Goal: Task Accomplishment & Management: Manage account settings

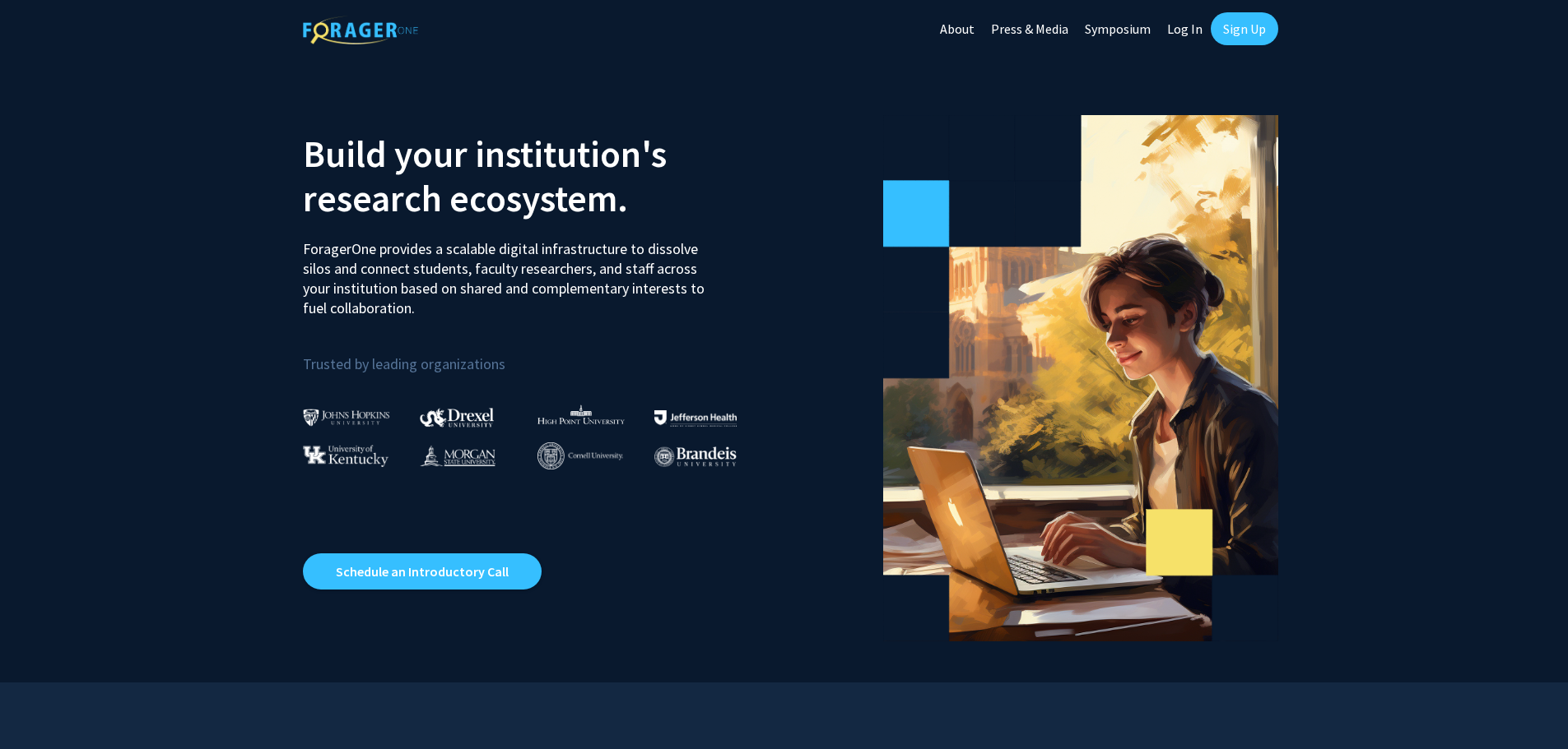
click at [1179, 32] on link "Log In" at bounding box center [1185, 28] width 52 height 57
select select
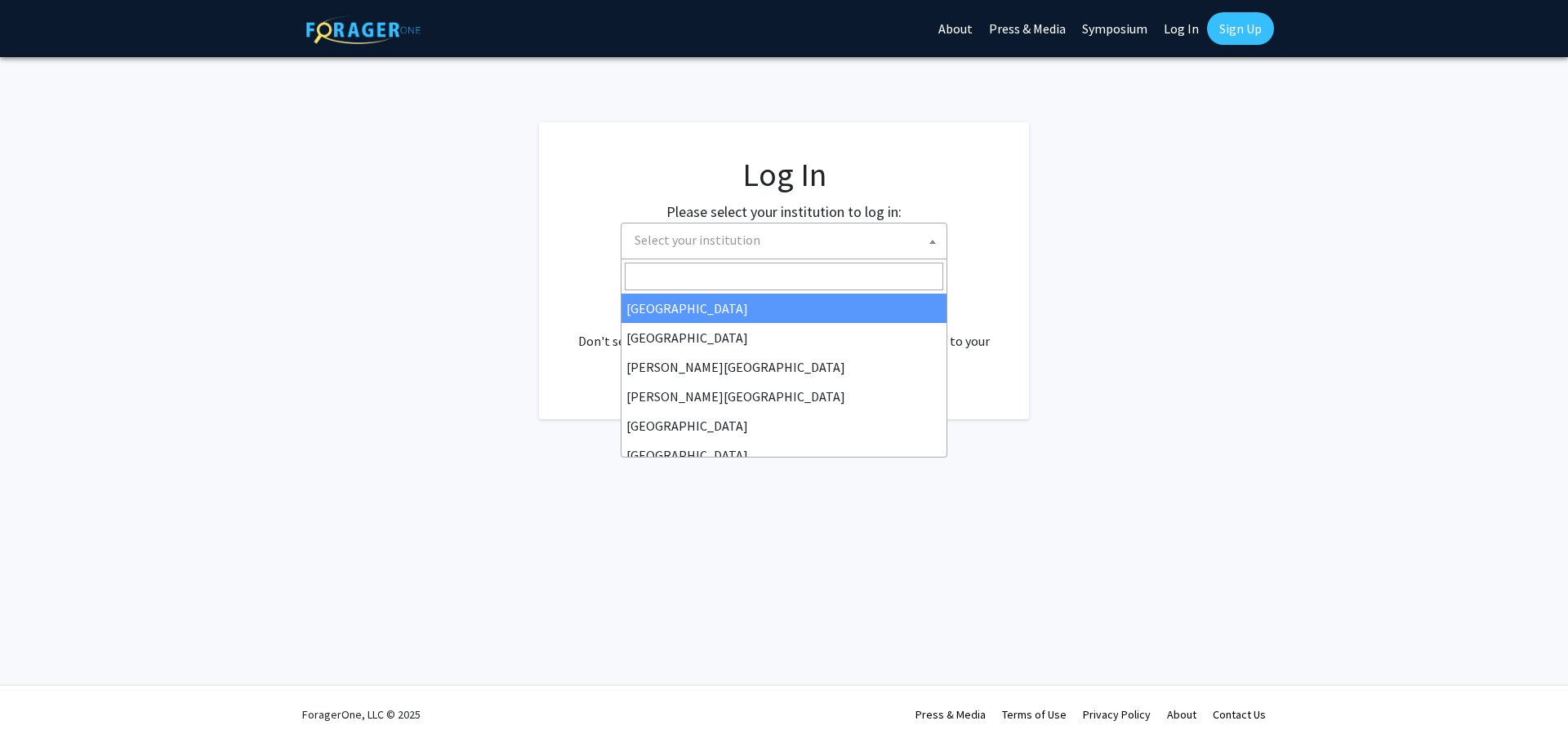
click at [730, 245] on span "Select your institution" at bounding box center [697, 240] width 126 height 16
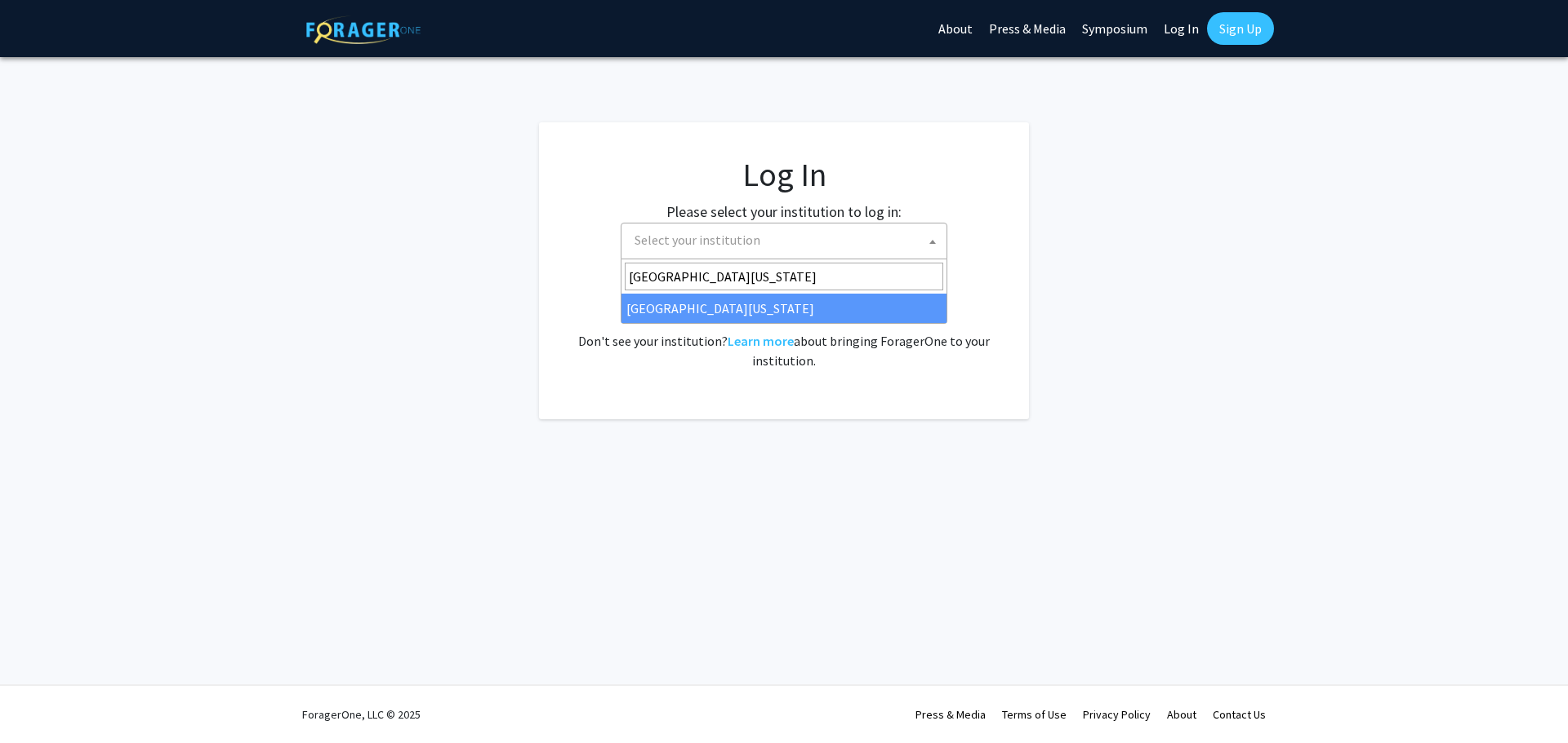
type input "[GEOGRAPHIC_DATA][US_STATE]"
select select "33"
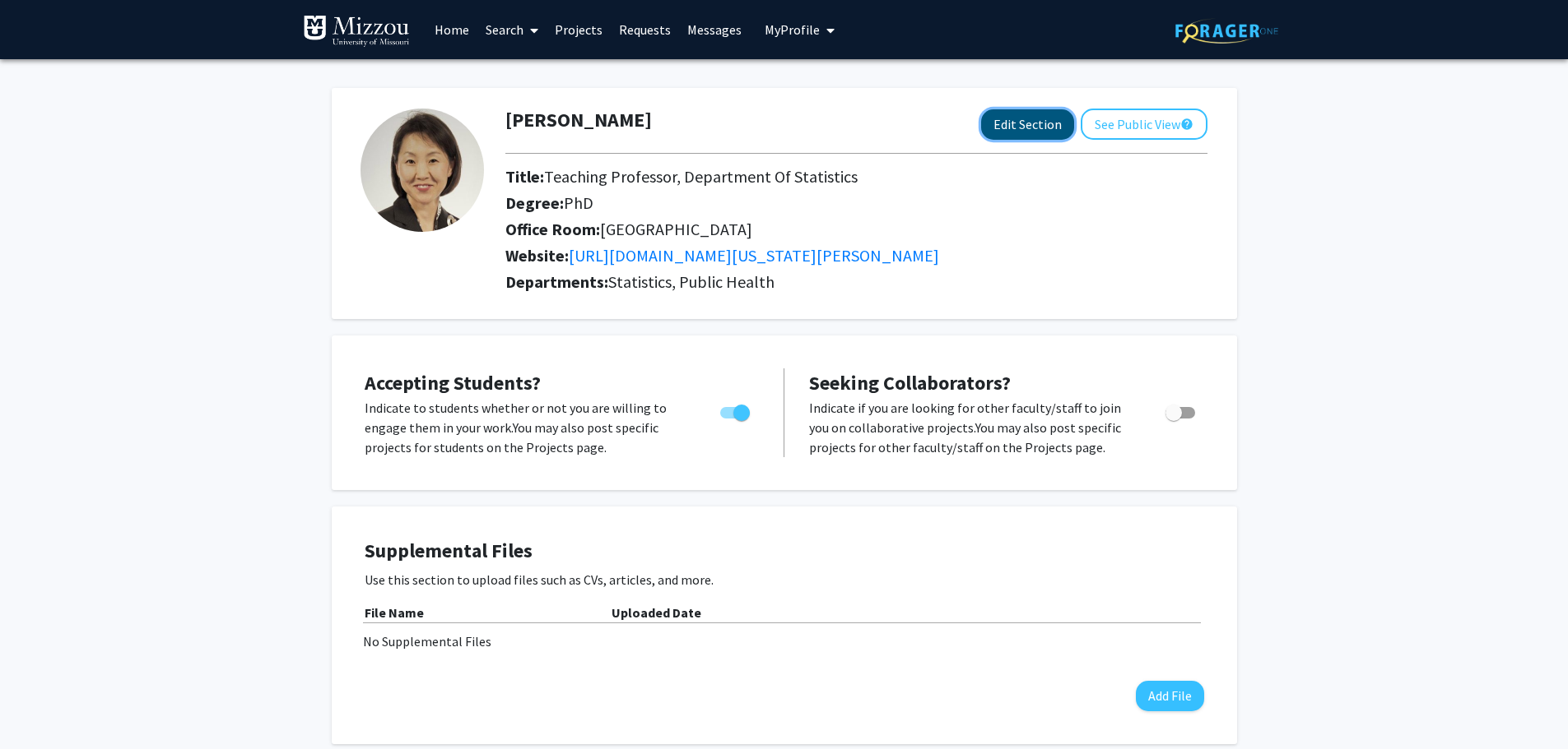
click at [1029, 132] on button "Edit Section" at bounding box center [1027, 125] width 93 height 31
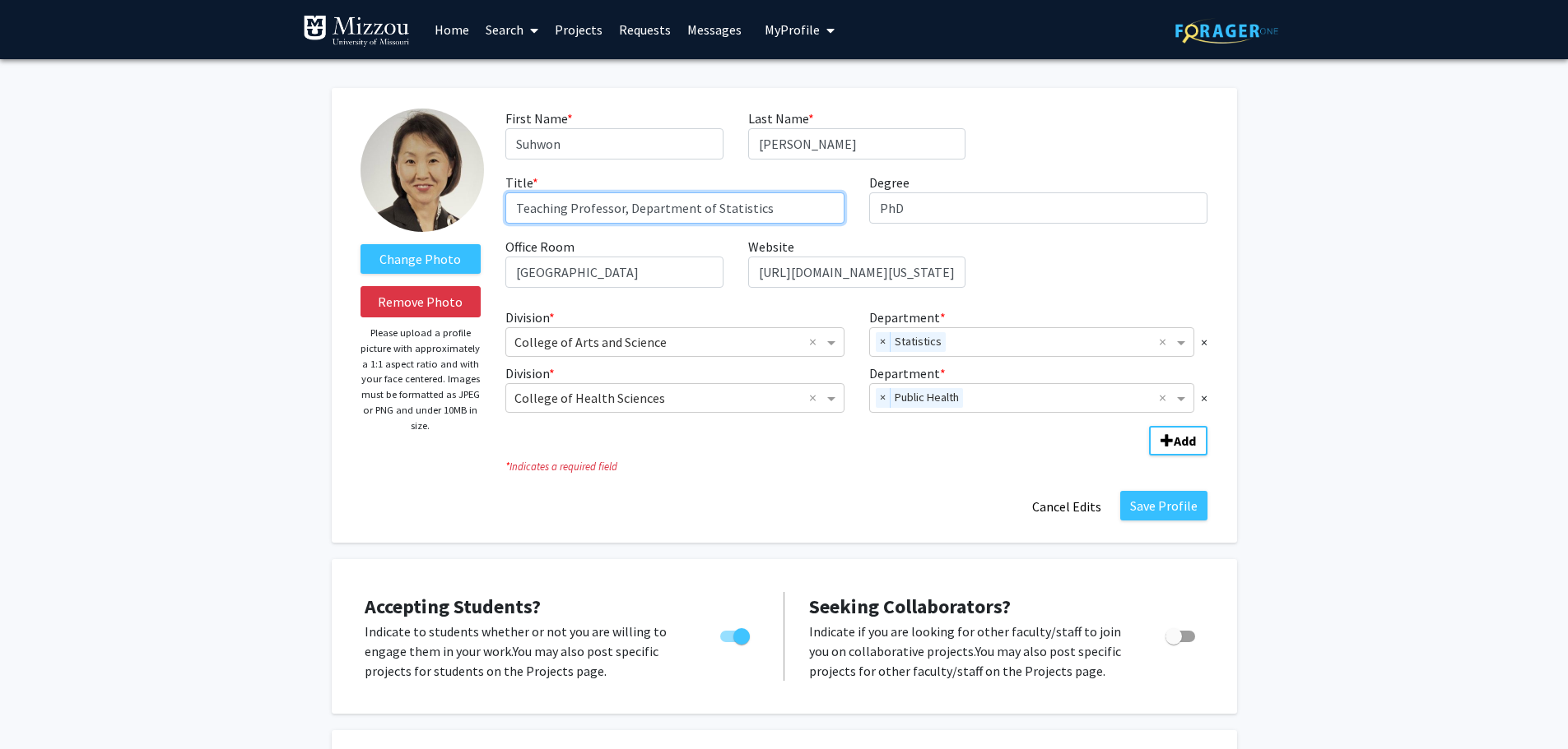
click at [698, 211] on input "Teaching Professor, Department of Statistics" at bounding box center [674, 208] width 339 height 31
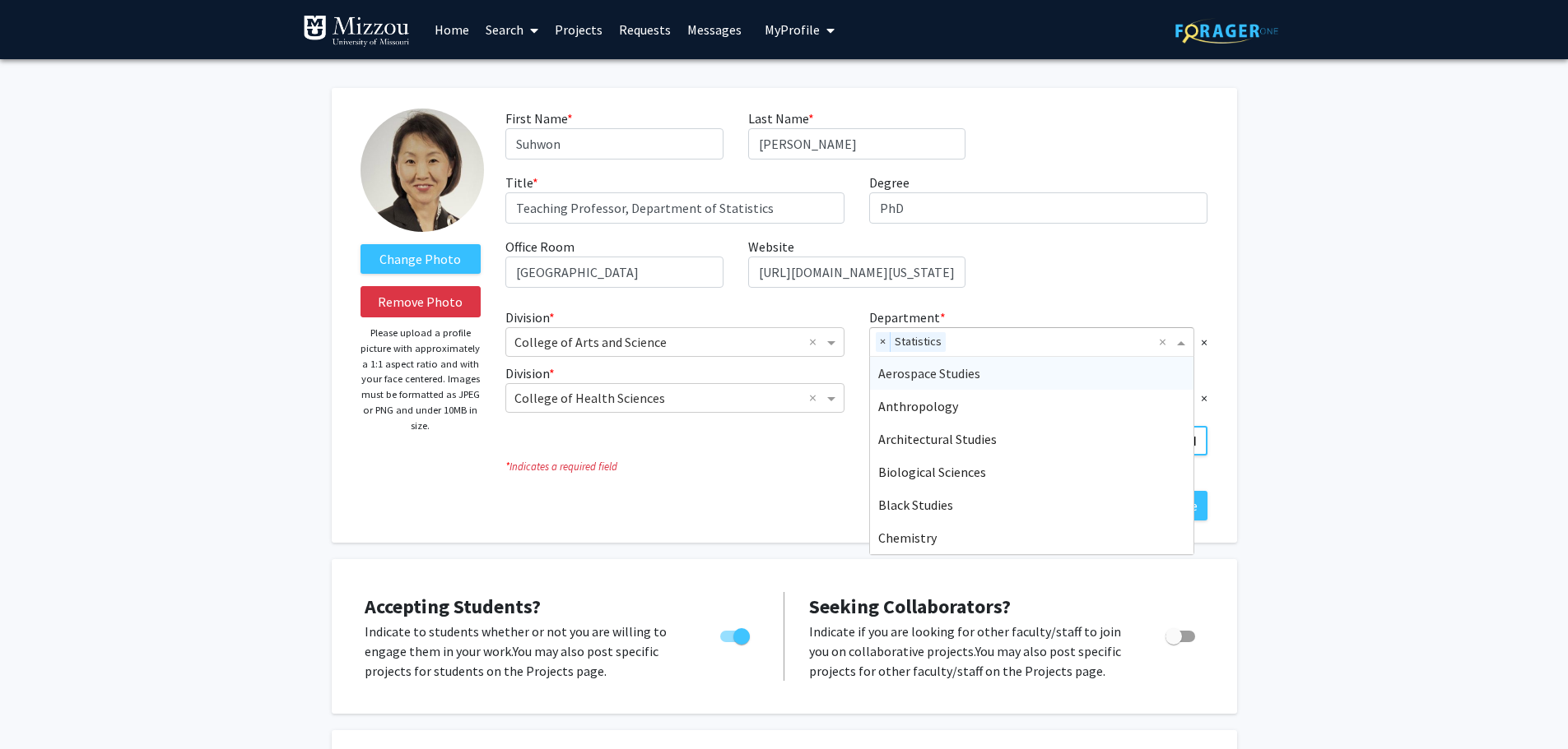
click at [950, 343] on div "× Statistics" at bounding box center [1015, 342] width 290 height 28
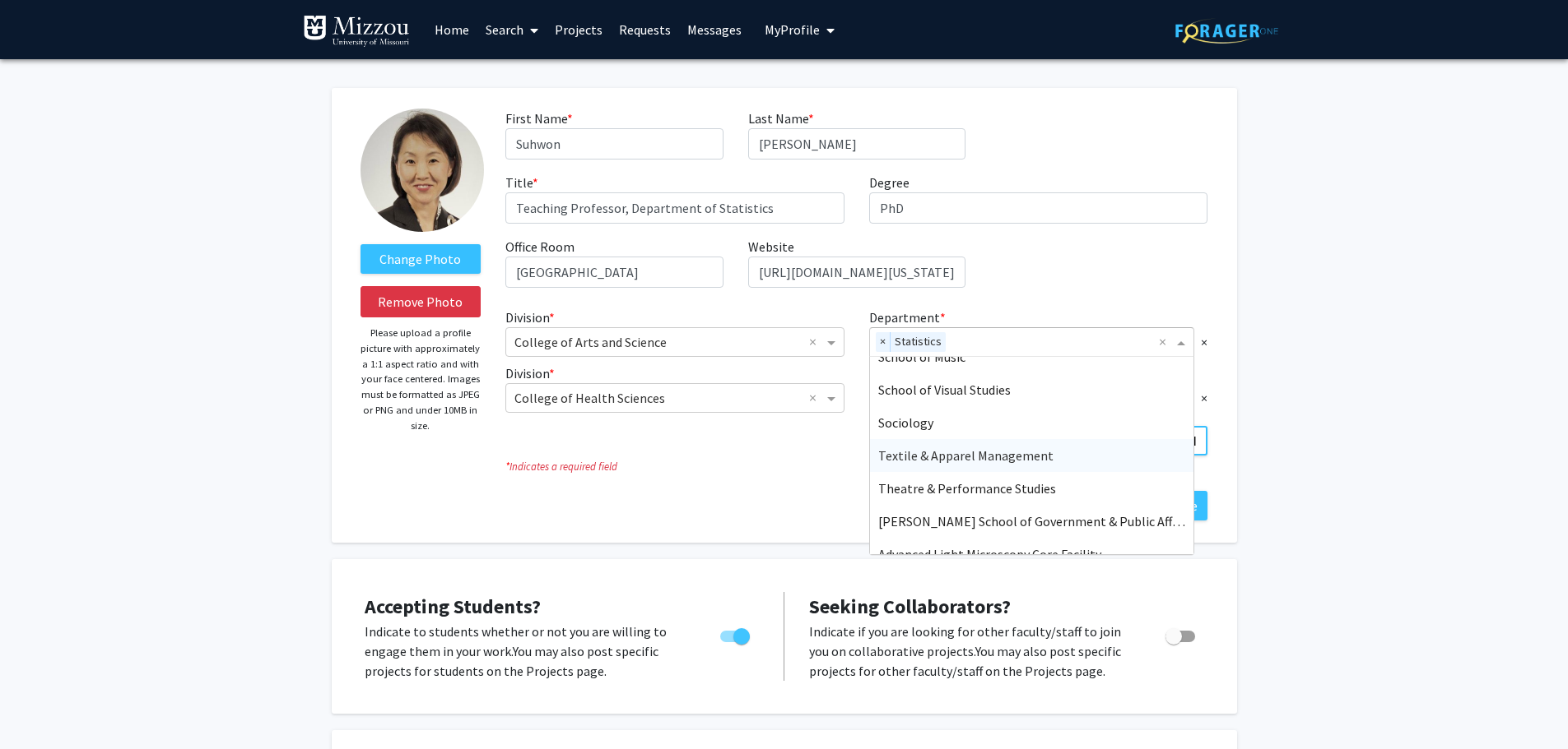
scroll to position [1053, 0]
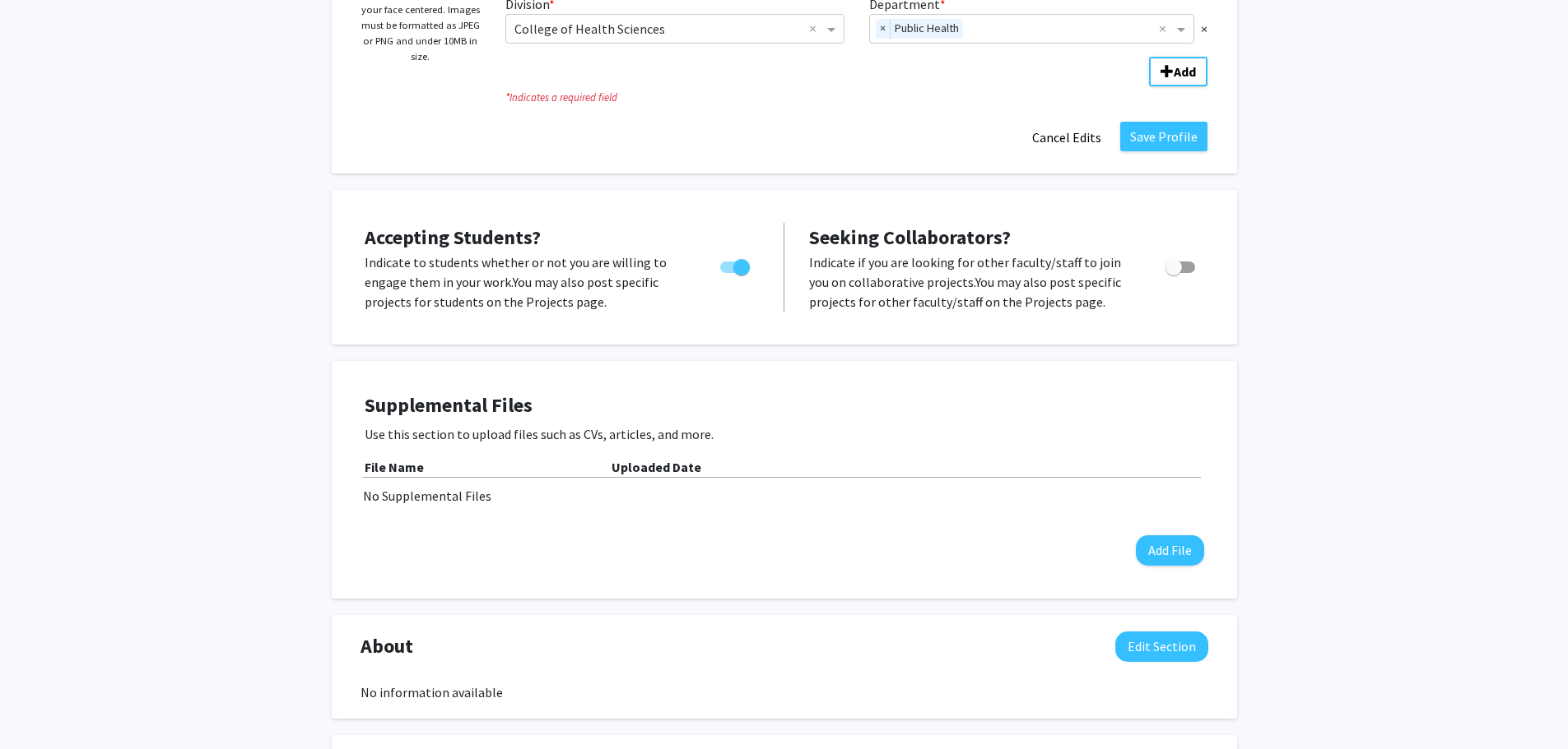
scroll to position [411, 0]
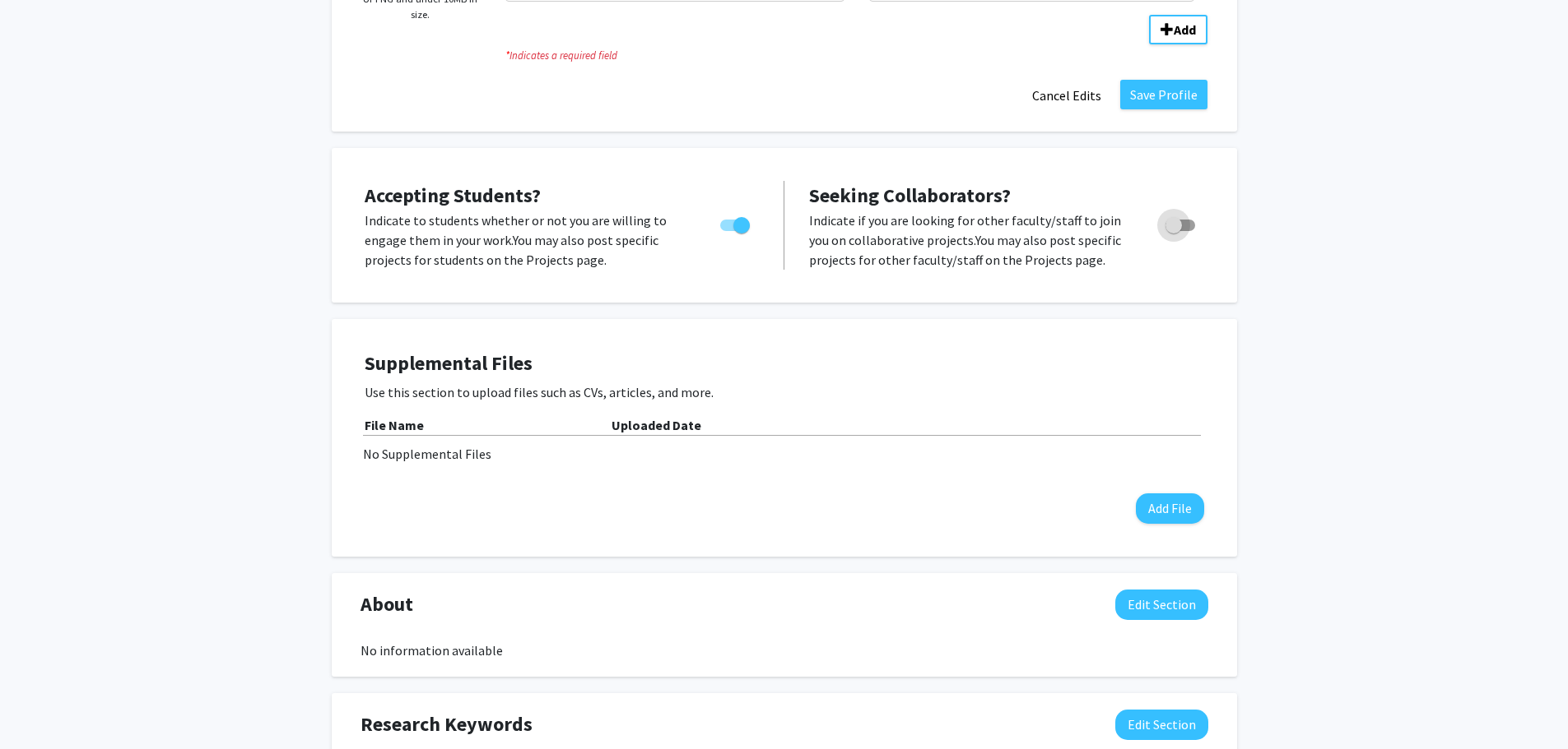
click at [1188, 225] on span "Toggle" at bounding box center [1180, 225] width 30 height 12
click at [1174, 232] on input "Toggle" at bounding box center [1173, 232] width 1 height 1
checkbox input "true"
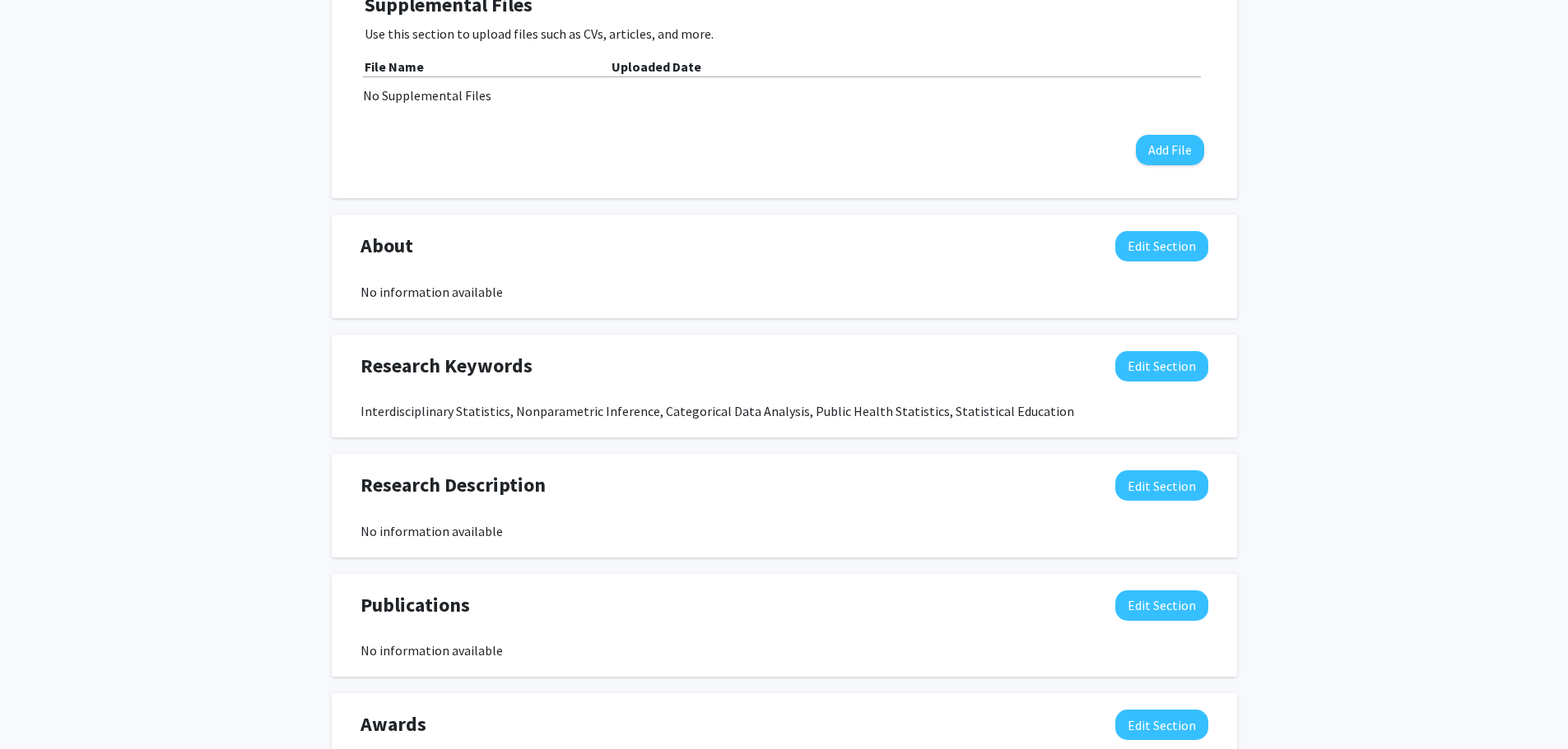
scroll to position [823, 0]
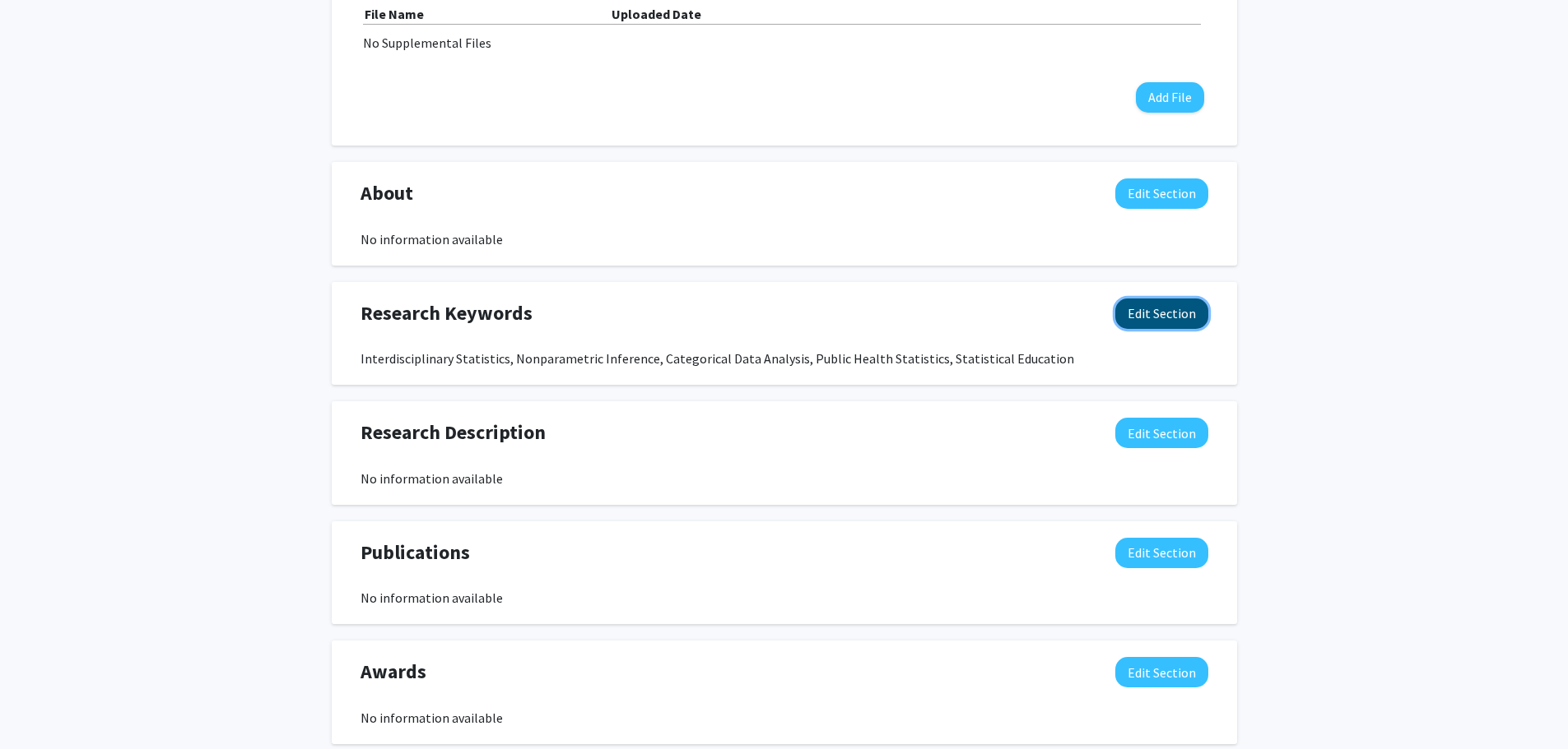
click at [1165, 305] on button "Edit Section" at bounding box center [1162, 314] width 93 height 31
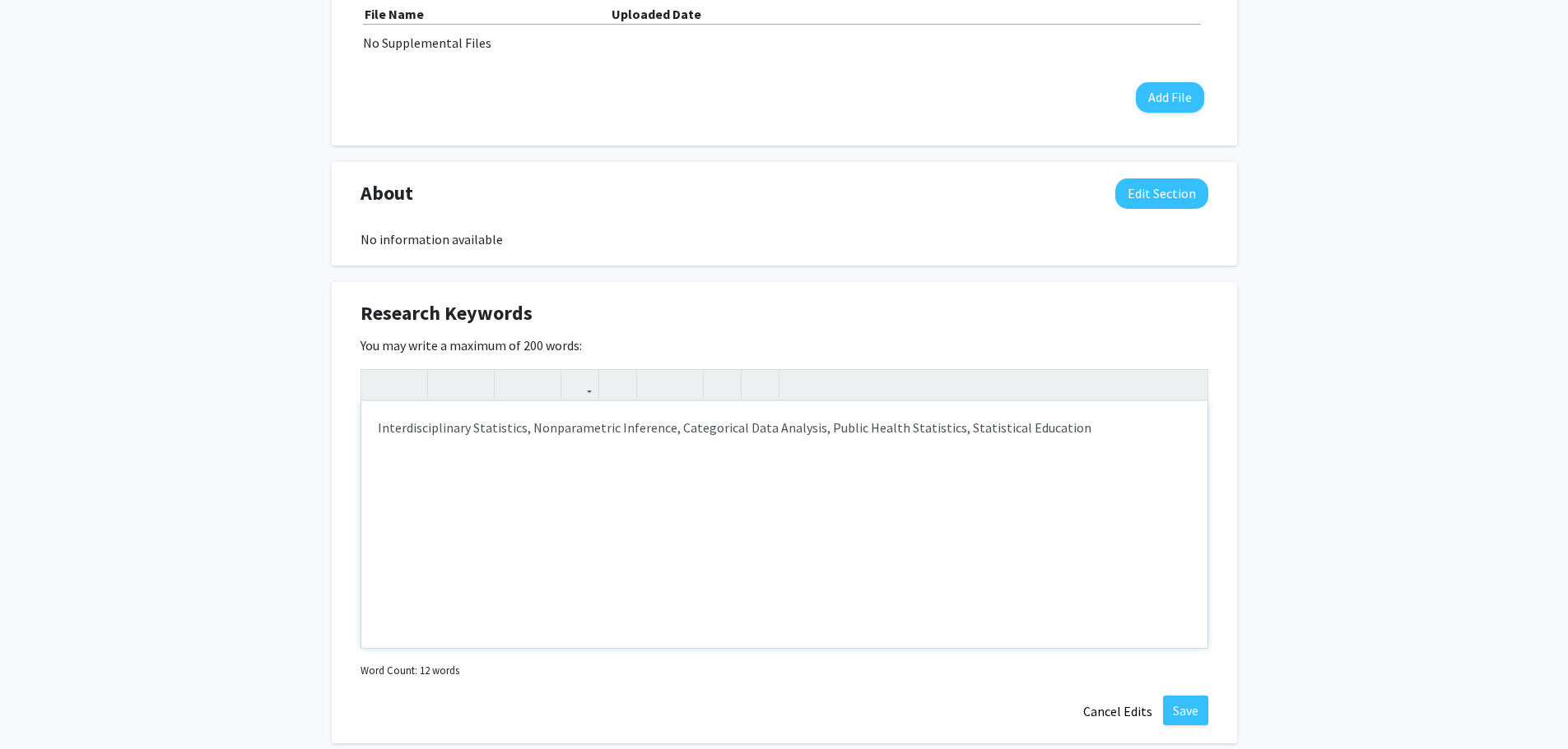
click at [525, 425] on div "Interdisciplinary Statistics, Nonparametric Inference, Categorical Data Analysi…" at bounding box center [784, 525] width 846 height 247
type textarea "Interdisciplinary Statistics, Machine Learning (ML), Nonparametric Inference, C…"
click at [1194, 707] on button "Save" at bounding box center [1186, 711] width 45 height 30
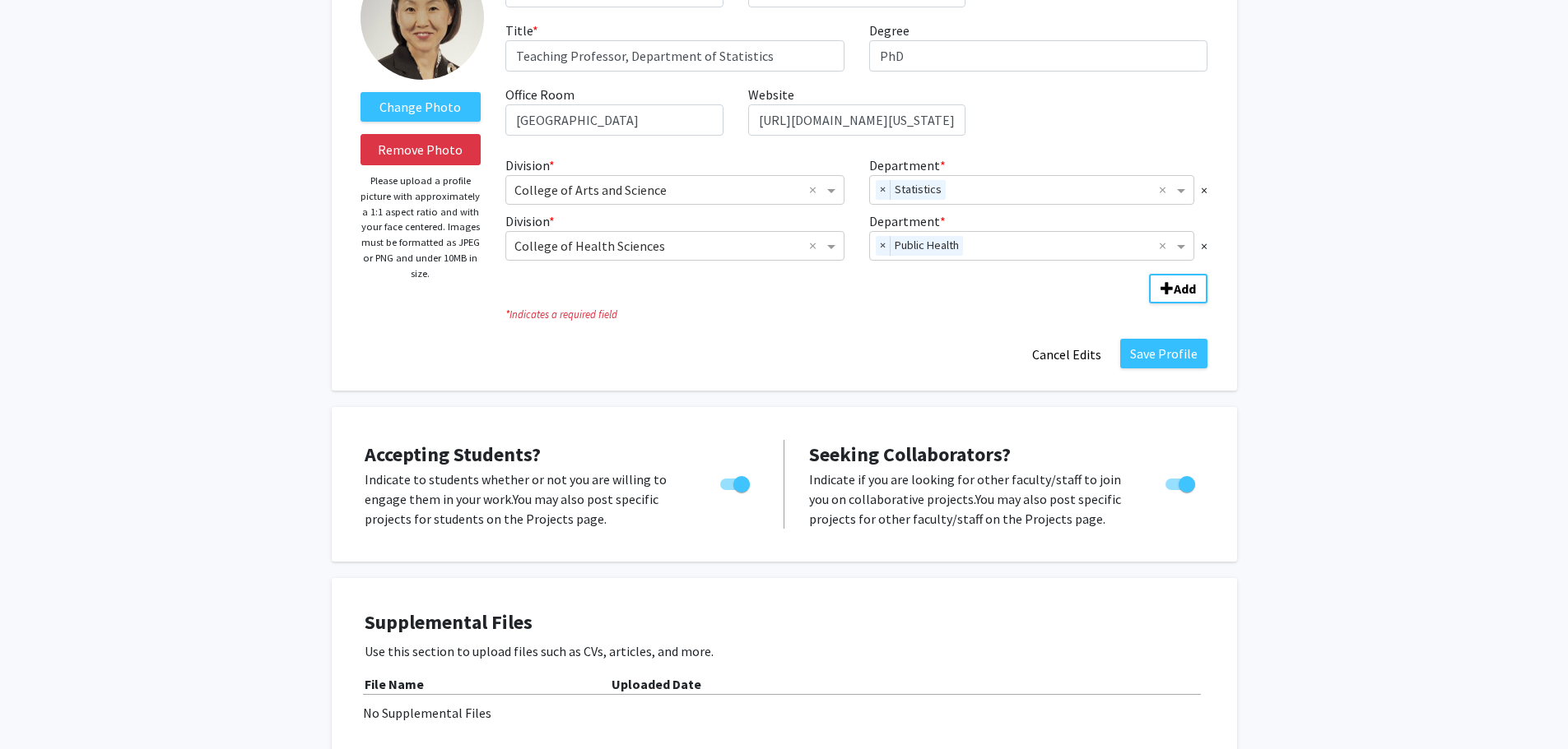
scroll to position [0, 0]
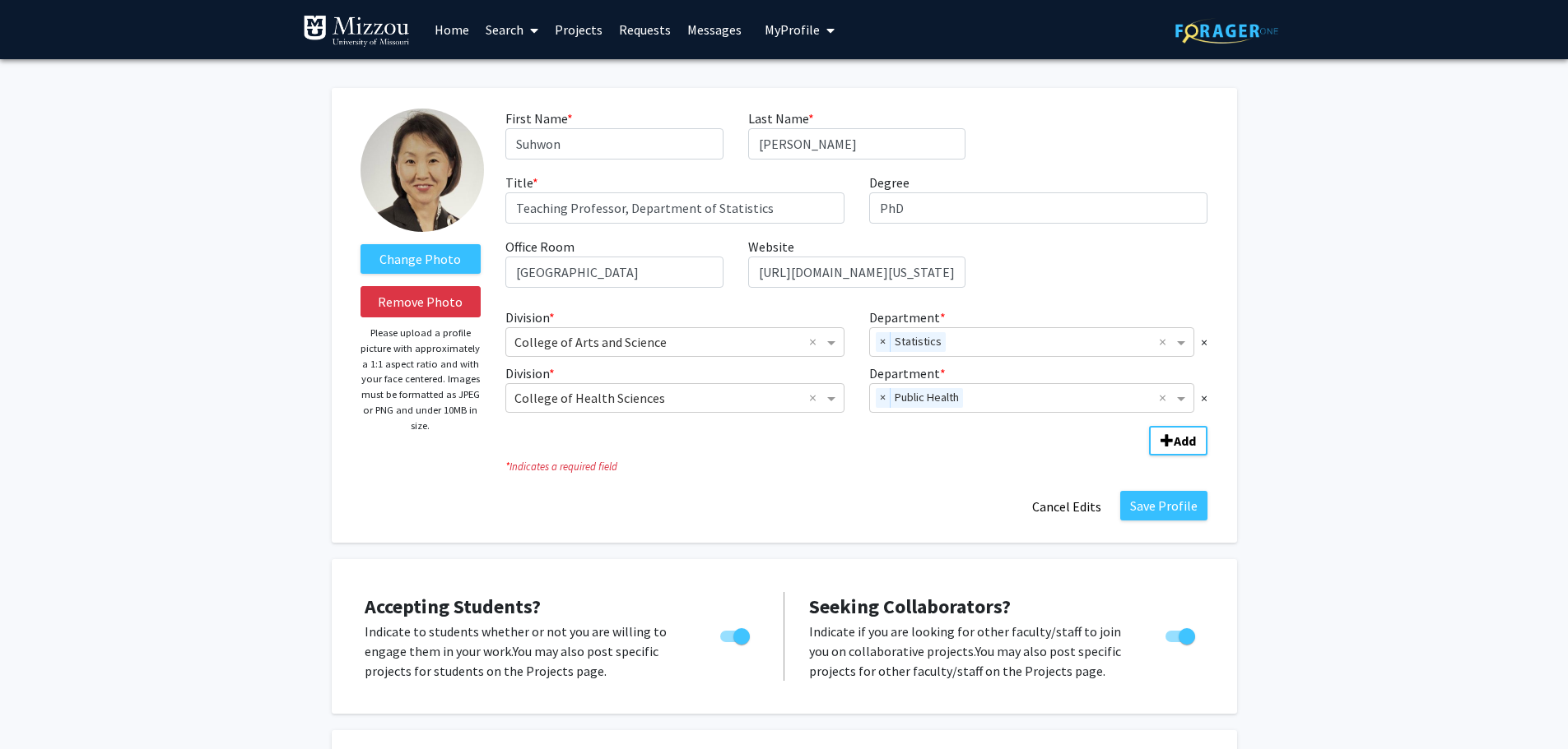
click at [779, 33] on span "My Profile" at bounding box center [792, 30] width 55 height 16
click at [825, 127] on link "Account Settings" at bounding box center [849, 128] width 148 height 20
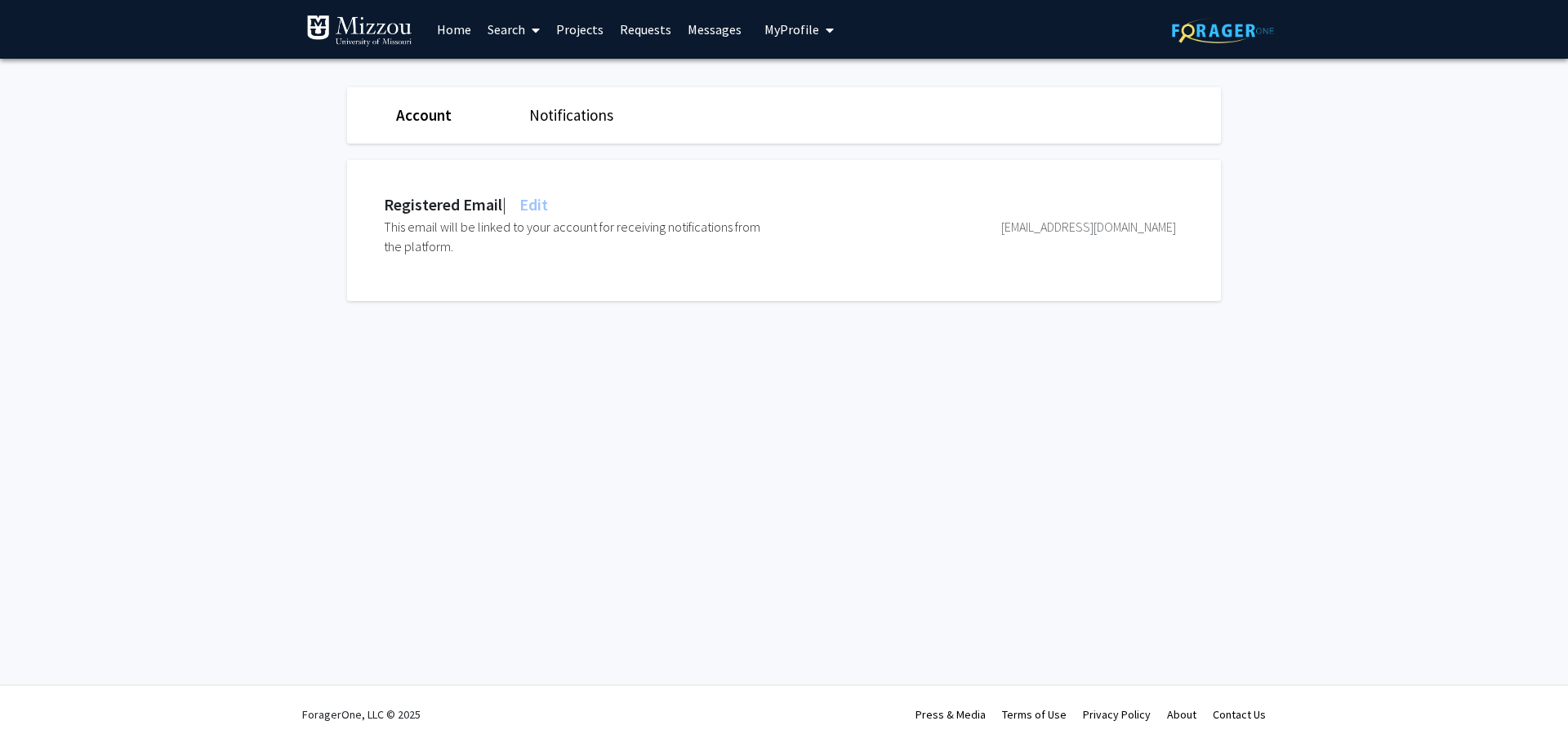
click at [570, 121] on link "Notifications" at bounding box center [570, 115] width 84 height 20
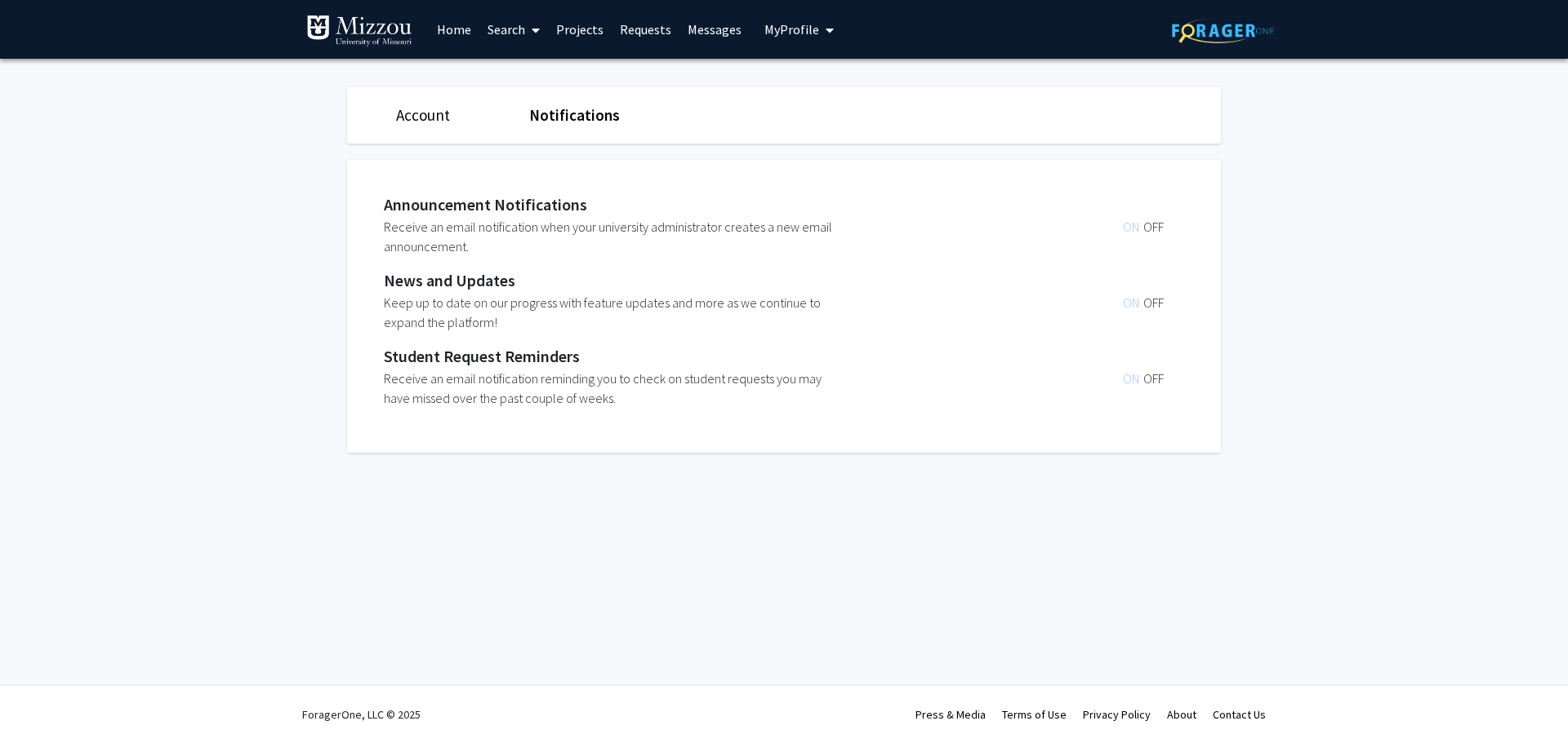
click at [718, 27] on link "Messages" at bounding box center [715, 29] width 70 height 57
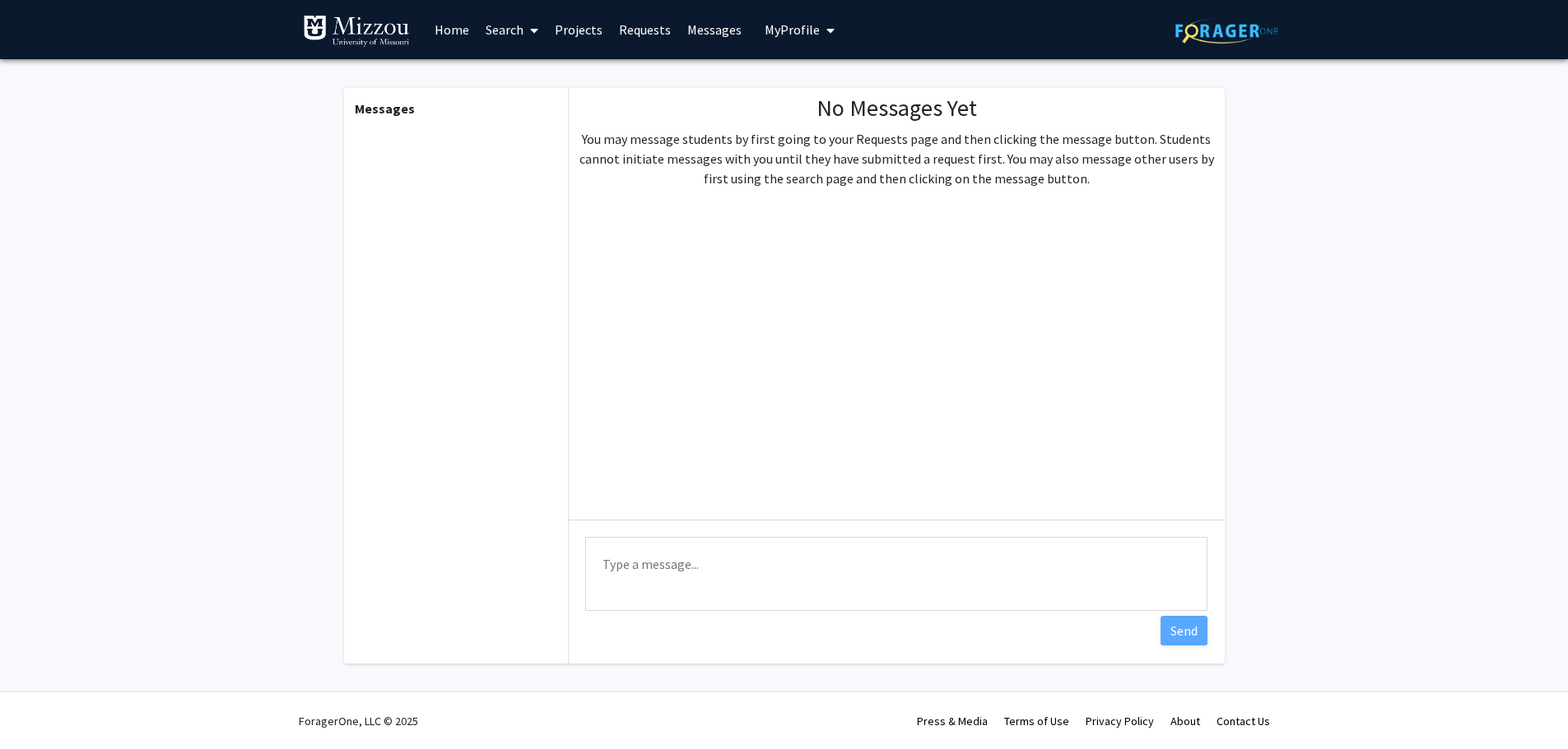
click at [633, 30] on link "Requests" at bounding box center [644, 29] width 68 height 57
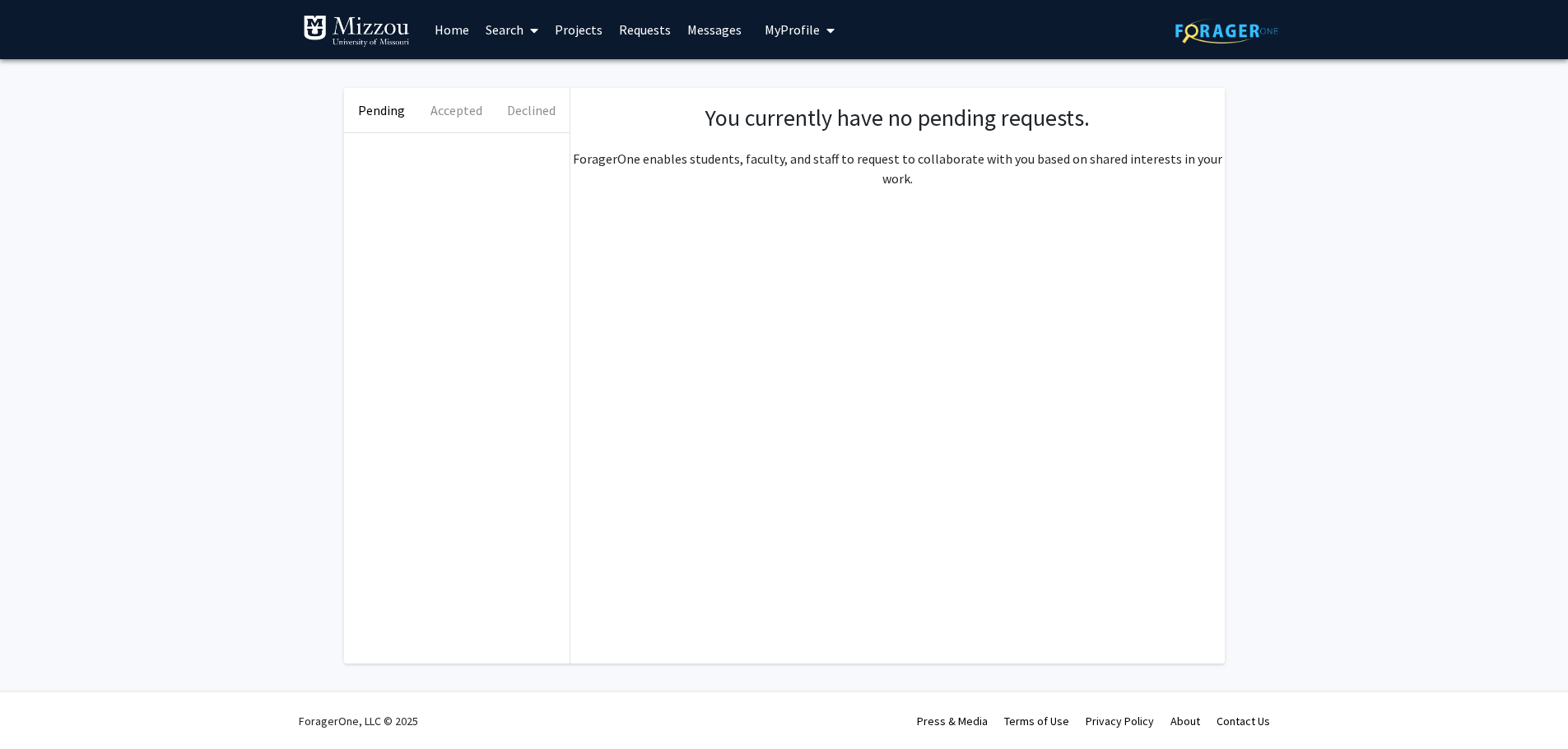
click at [576, 31] on link "Projects" at bounding box center [579, 29] width 65 height 57
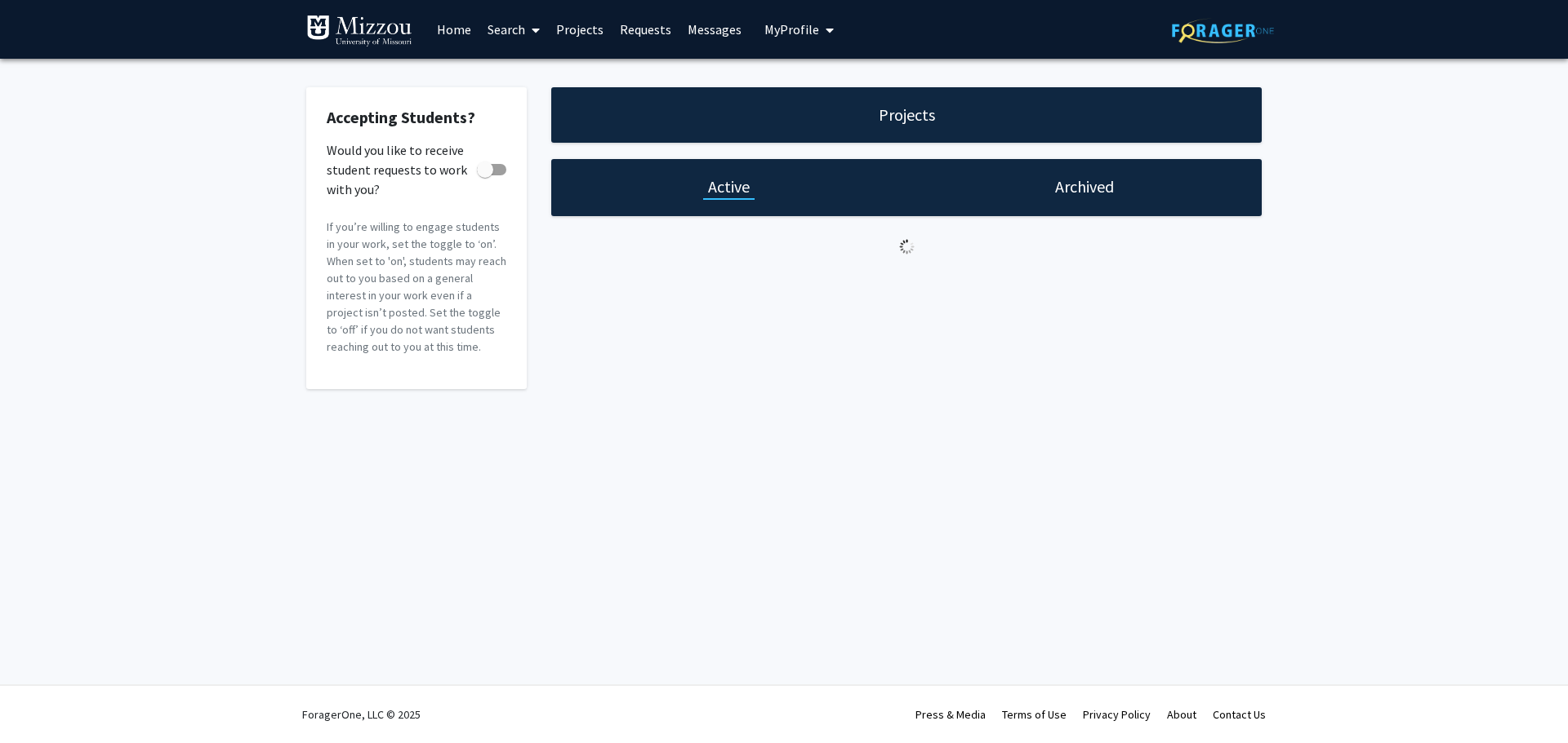
checkbox input "true"
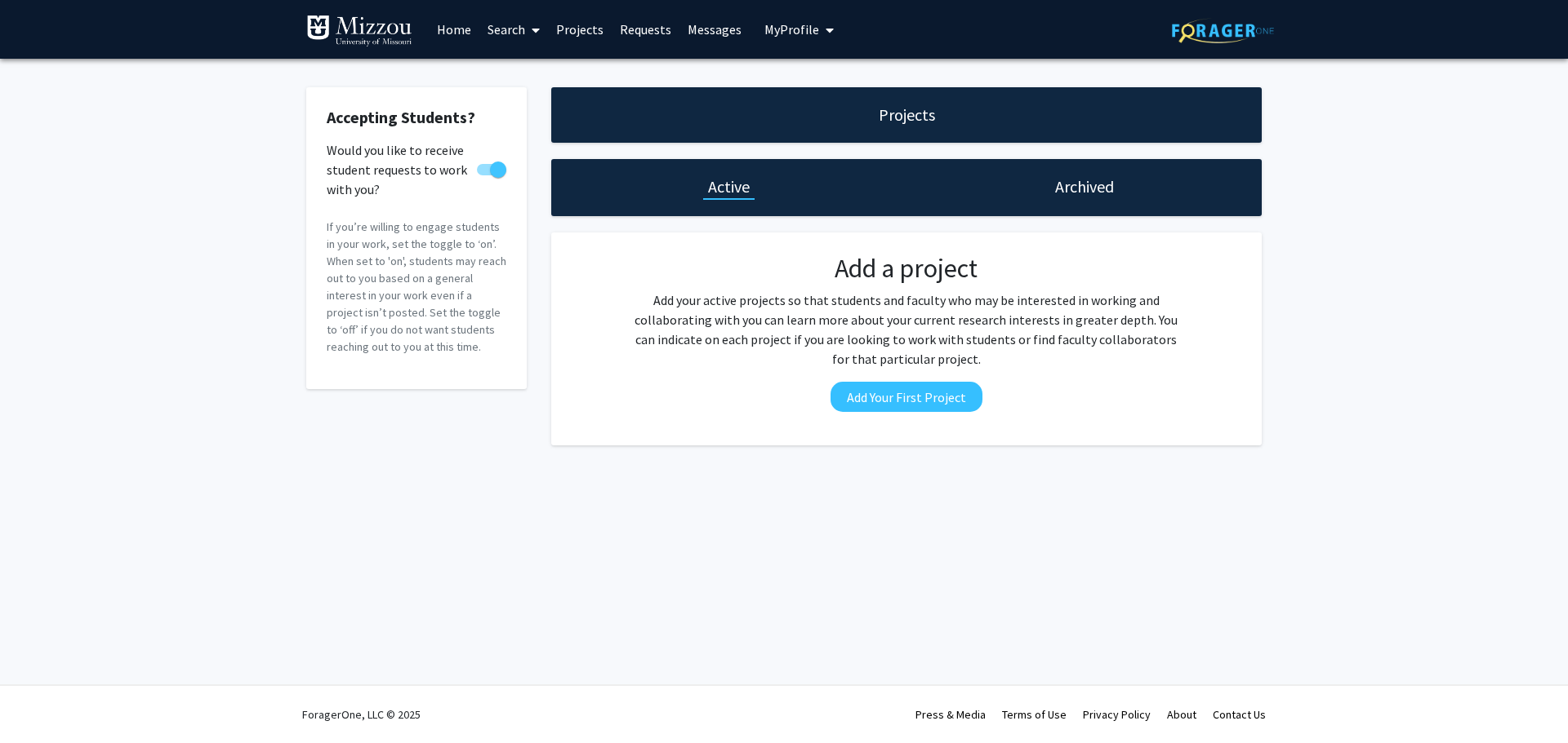
click at [531, 31] on span at bounding box center [533, 30] width 14 height 57
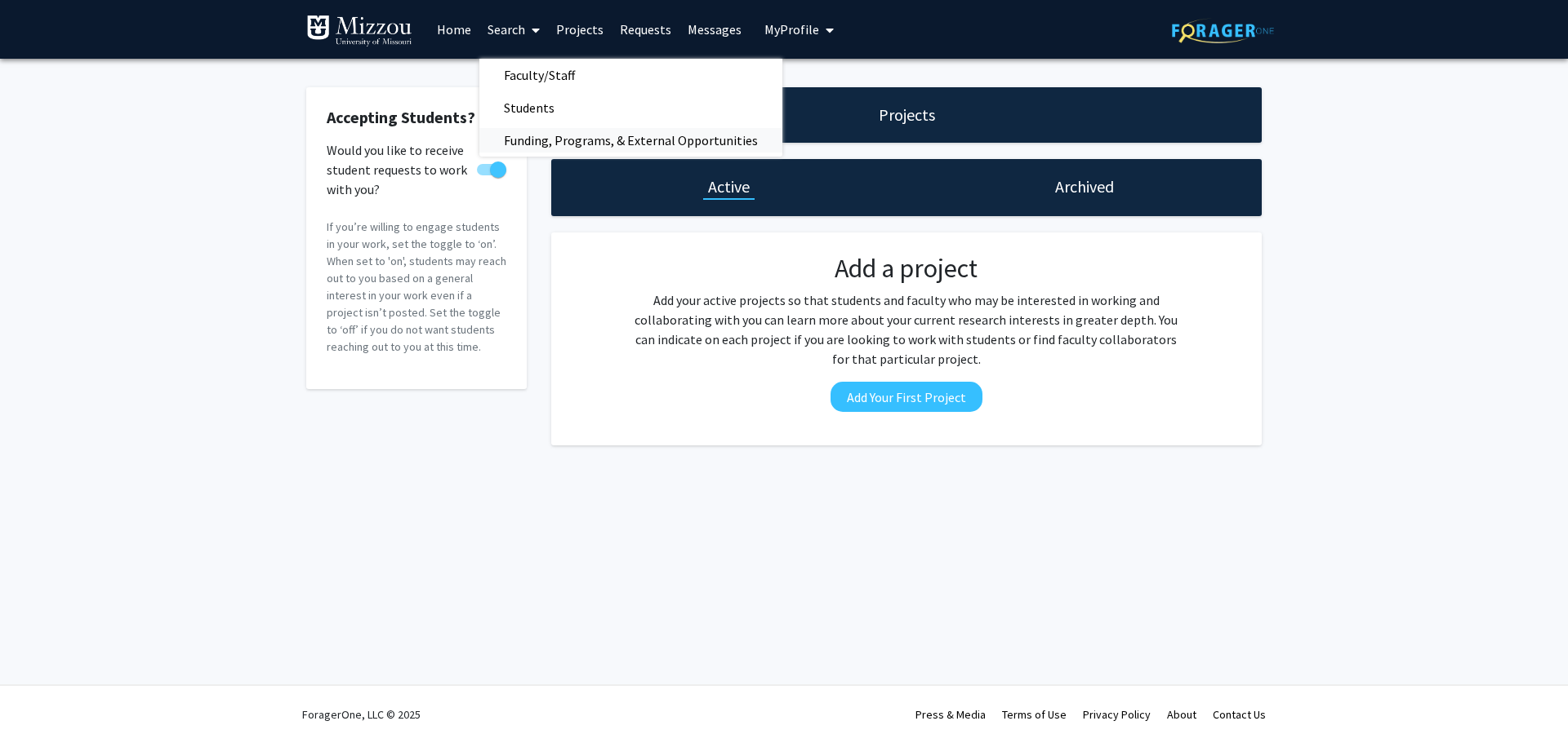
click at [513, 152] on span "Funding, Programs, & External Opportunities" at bounding box center [631, 140] width 303 height 32
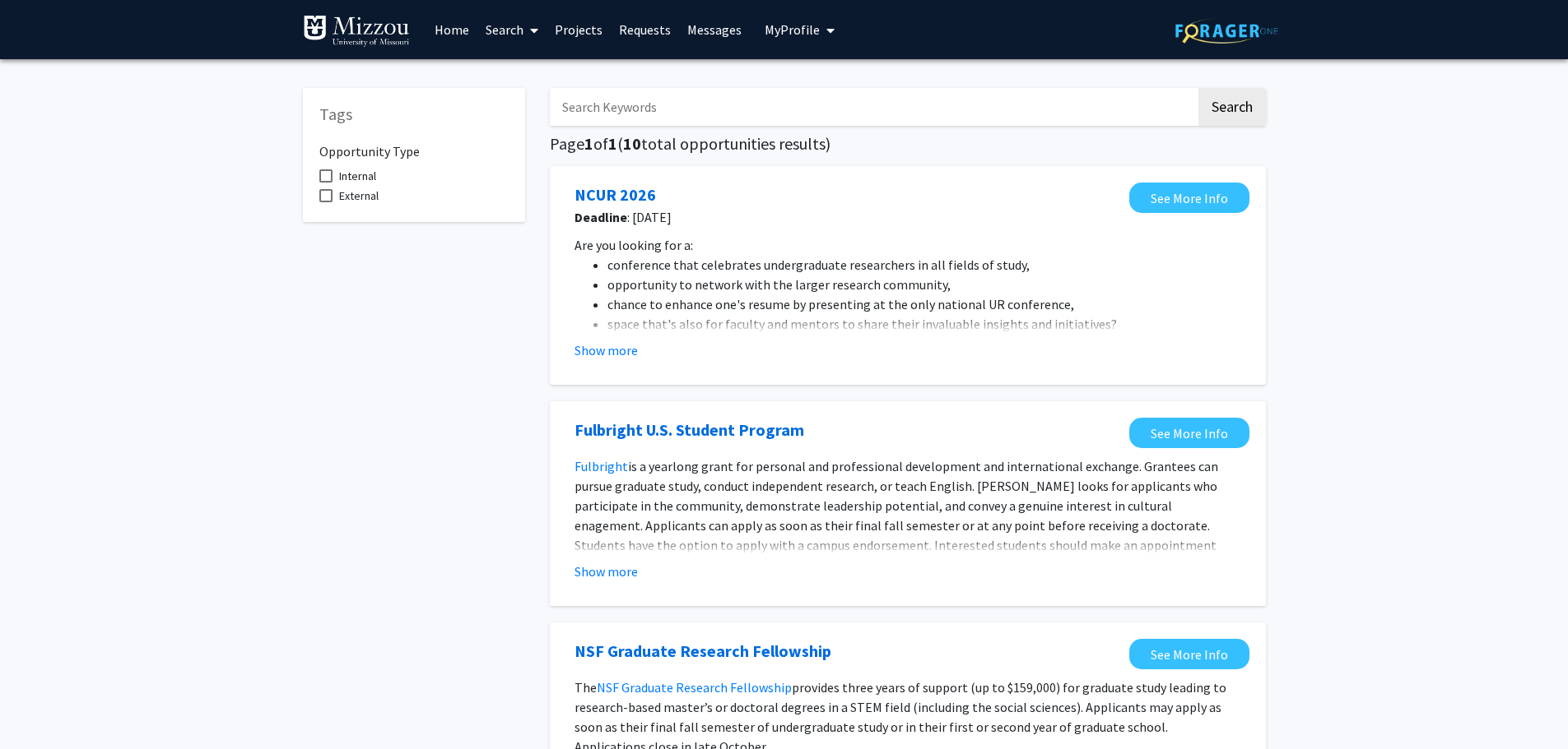
click at [643, 33] on link "Requests" at bounding box center [644, 29] width 68 height 57
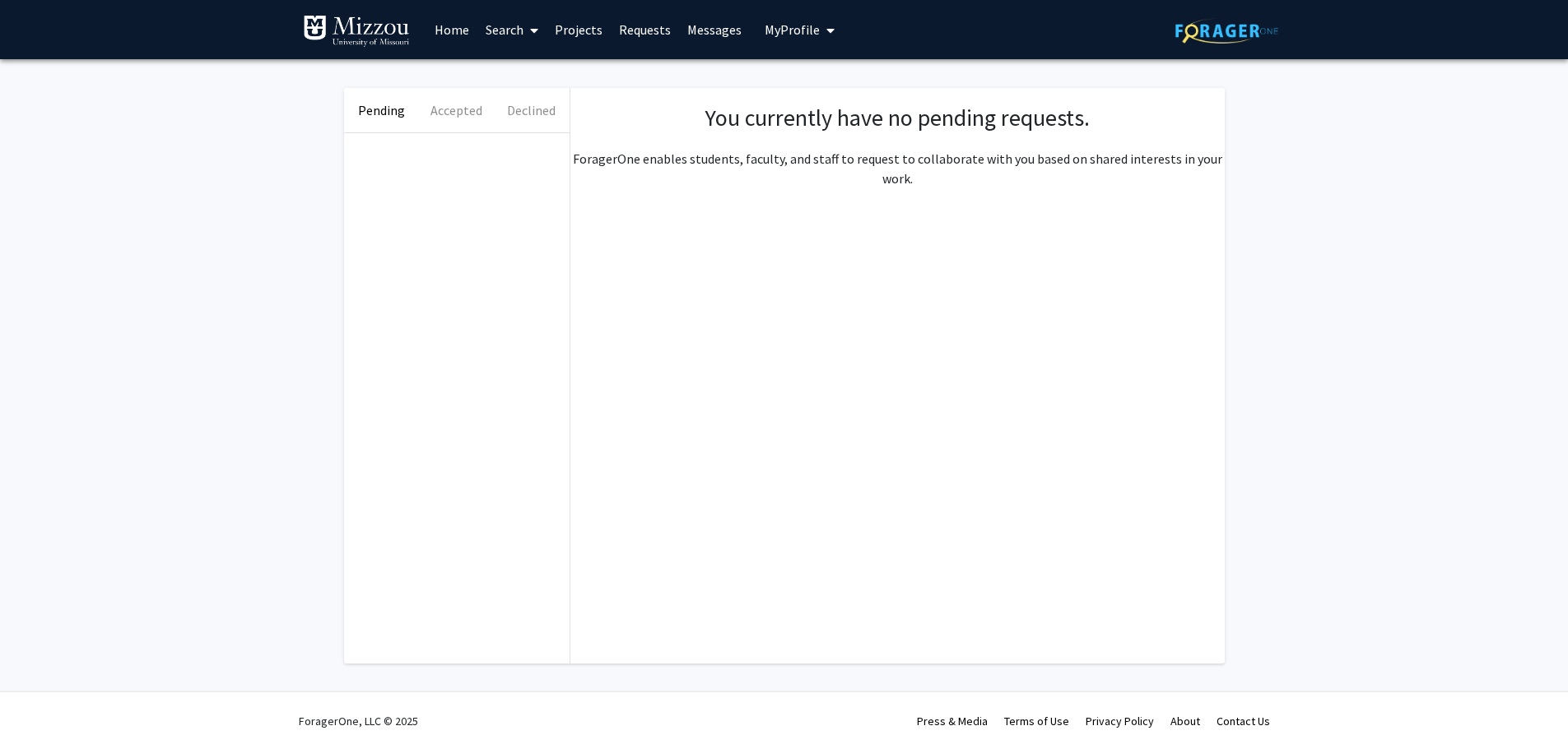
click at [569, 35] on link "Projects" at bounding box center [579, 29] width 65 height 57
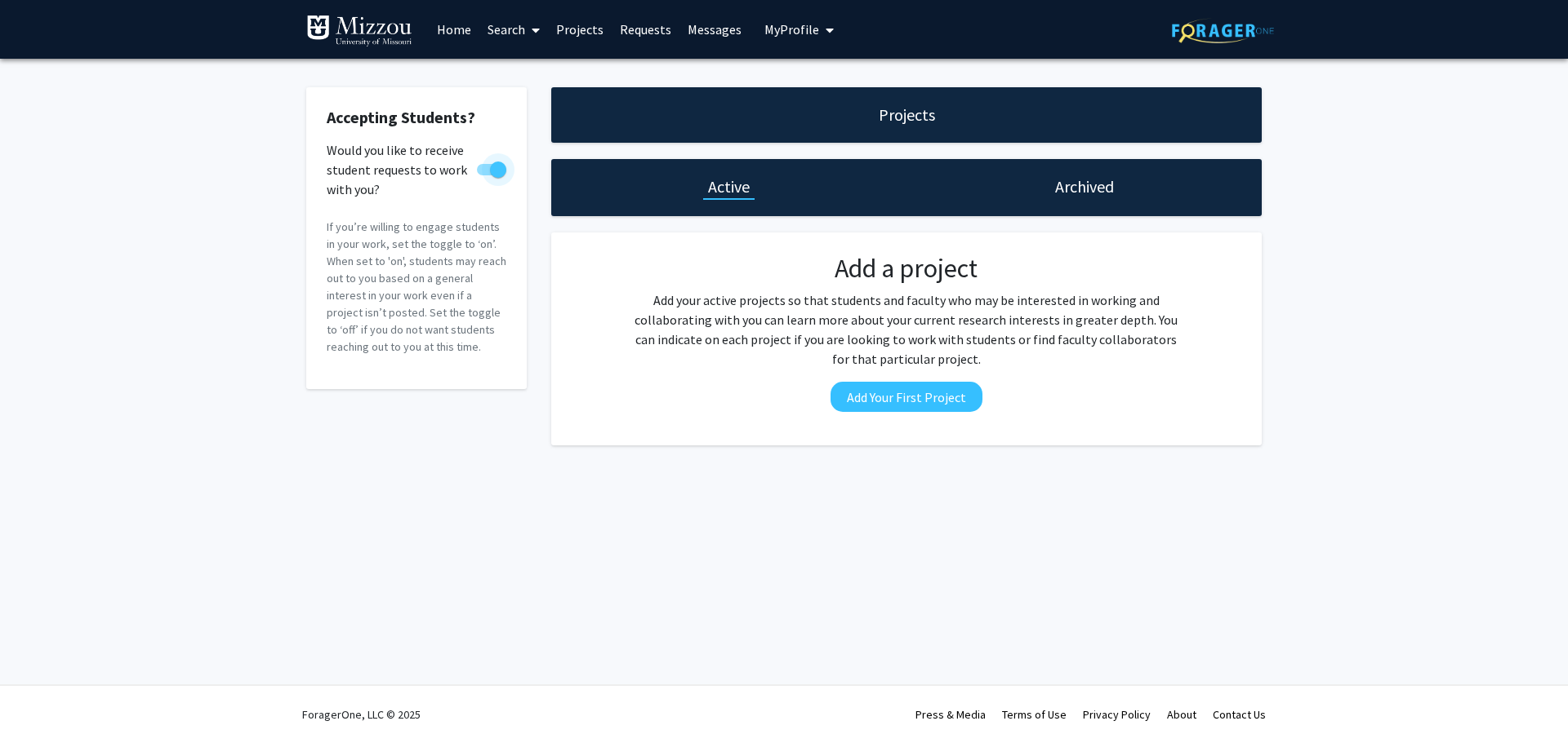
click at [483, 169] on span at bounding box center [491, 169] width 30 height 12
click at [484, 176] on input "Would you like to receive student requests to work with you?" at bounding box center [484, 176] width 1 height 1
checkbox input "false"
click at [495, 26] on link "Search" at bounding box center [514, 29] width 68 height 57
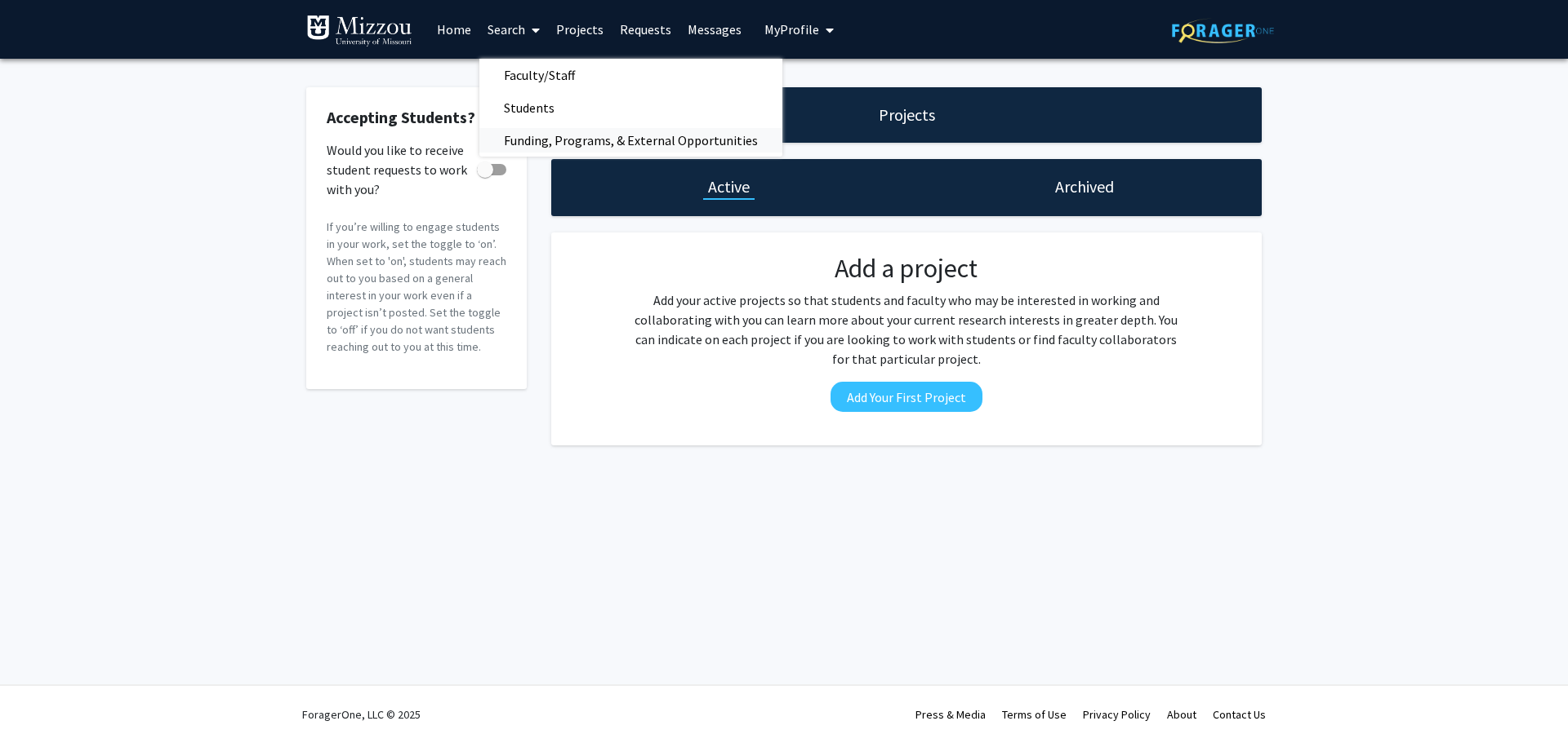
click at [522, 138] on span "Funding, Programs, & External Opportunities" at bounding box center [631, 140] width 303 height 32
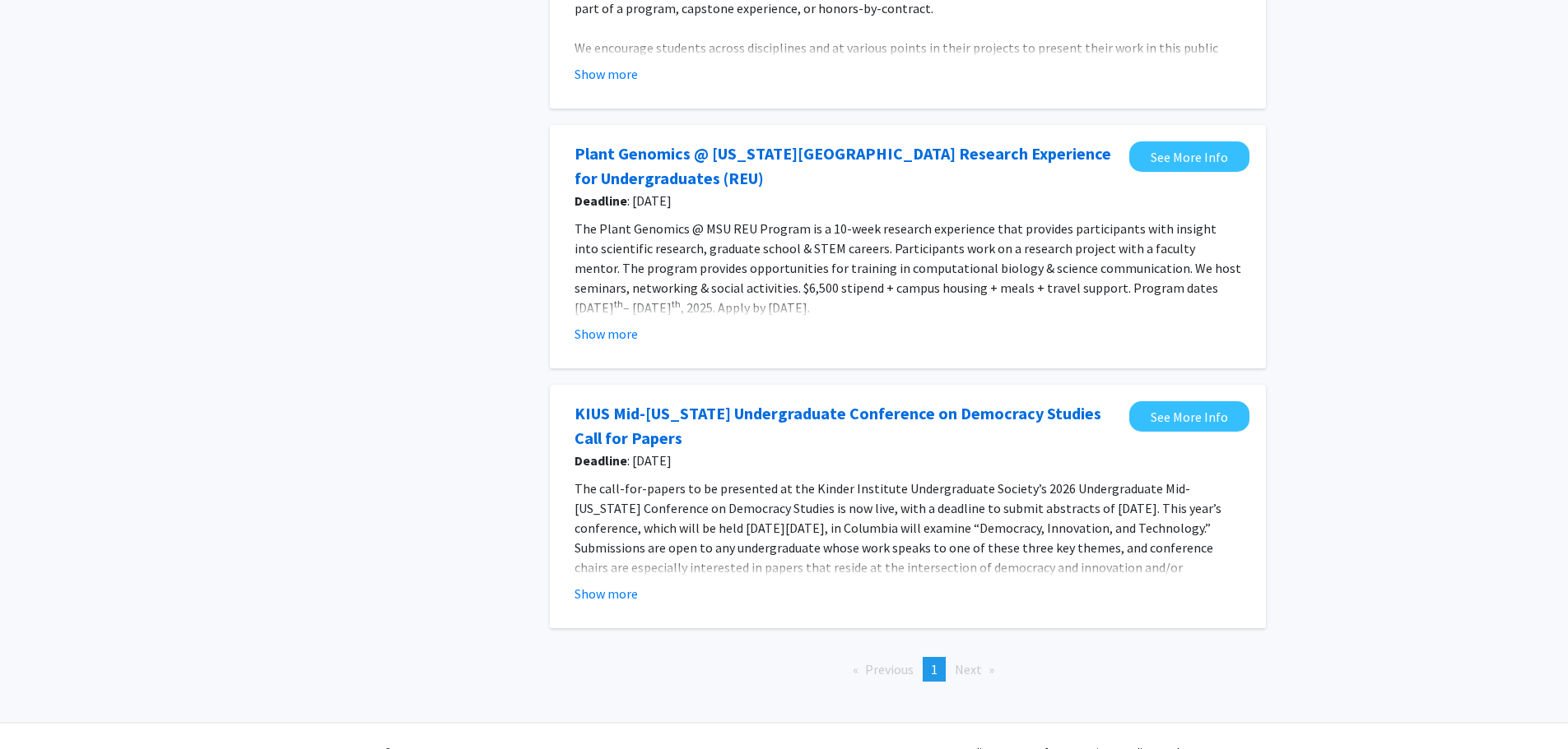
scroll to position [1809, 0]
